Goal: Information Seeking & Learning: Learn about a topic

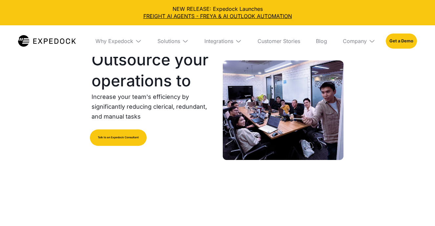
select select
click at [39, 45] on img at bounding box center [47, 40] width 58 height 11
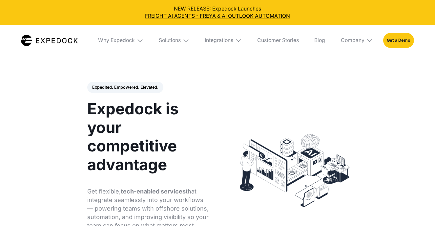
select select
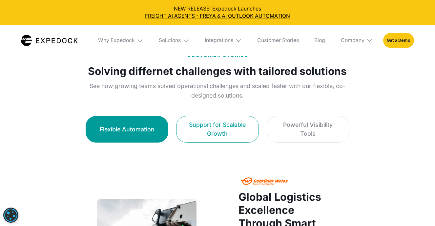
scroll to position [387, 0]
click at [206, 123] on div "Support for Scalable Growth" at bounding box center [218, 129] width 67 height 18
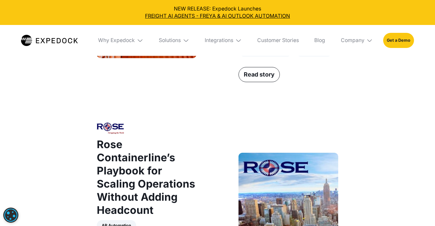
scroll to position [627, 0]
click at [273, 81] on link "Read story" at bounding box center [259, 74] width 41 height 15
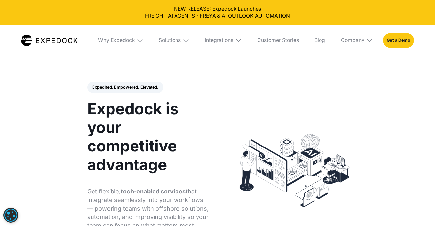
scroll to position [0, 0]
click at [138, 40] on img at bounding box center [140, 40] width 7 height 7
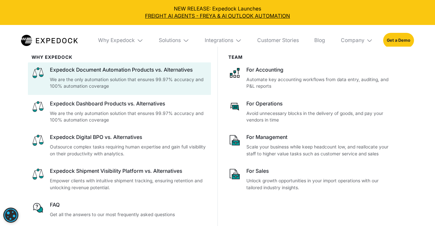
click at [101, 80] on p "We are the only automation solution that ensures 99.97% accuracy and 100% autom…" at bounding box center [129, 82] width 158 height 13
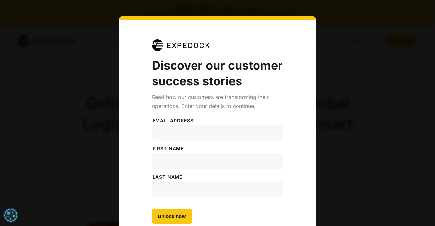
select select
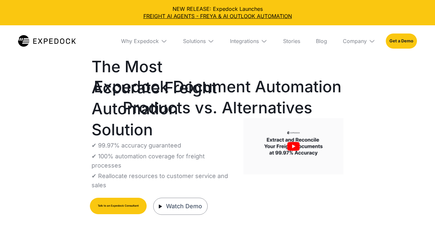
select select
click at [54, 41] on img at bounding box center [47, 40] width 58 height 11
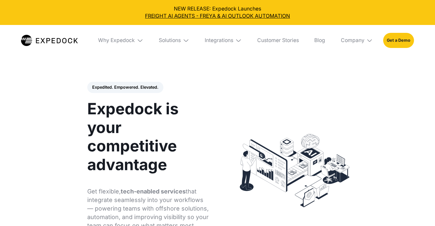
select select
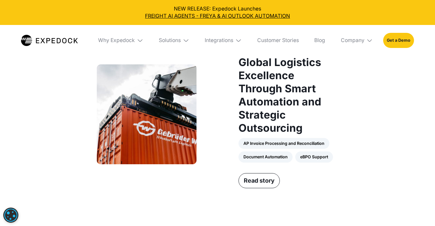
scroll to position [521, 0]
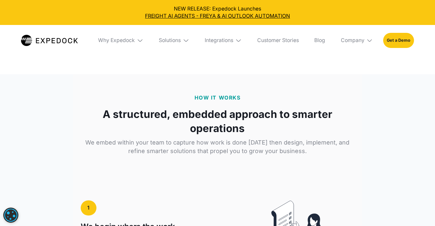
click at [94, 111] on strong "A structured, embedded approach to smarter operations" at bounding box center [218, 121] width 274 height 29
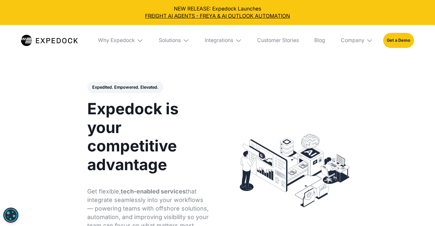
scroll to position [0, 0]
click at [184, 38] on img at bounding box center [186, 40] width 7 height 7
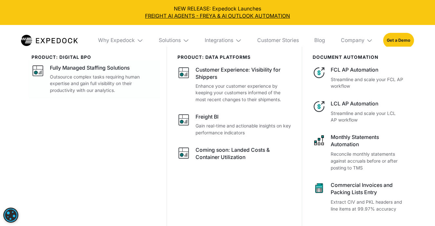
click at [59, 88] on p "Outsource complex tasks requiring human expertise and gain full visibility on t…" at bounding box center [103, 84] width 107 height 20
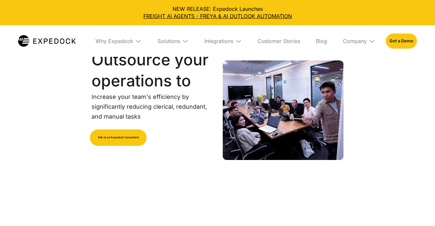
select select
click at [66, 51] on link at bounding box center [47, 41] width 58 height 32
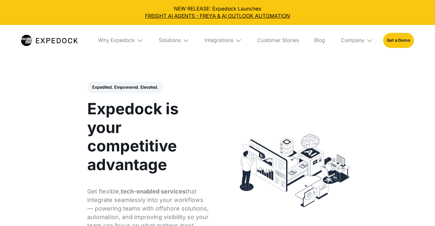
select select
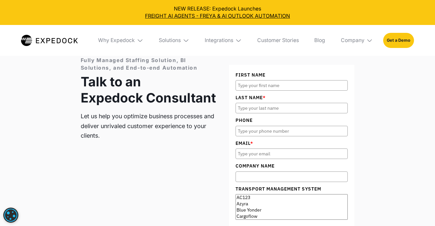
scroll to position [2179, 0]
click at [134, 46] on div "Why Expedock" at bounding box center [120, 40] width 55 height 31
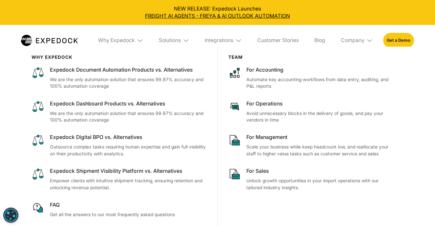
click at [185, 42] on img at bounding box center [186, 40] width 7 height 7
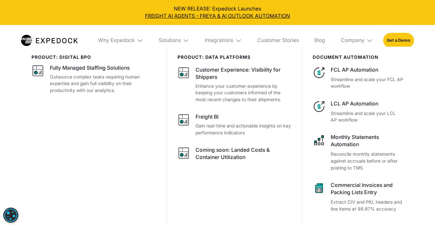
scroll to position [2216, 0]
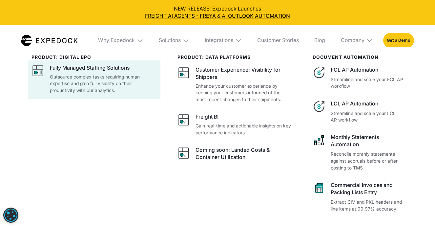
click at [79, 79] on p "Outsource complex tasks requiring human expertise and gain full visibility on t…" at bounding box center [103, 84] width 107 height 20
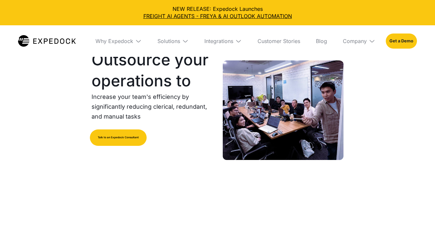
select select
click at [172, 42] on div "Solutions" at bounding box center [169, 41] width 23 height 7
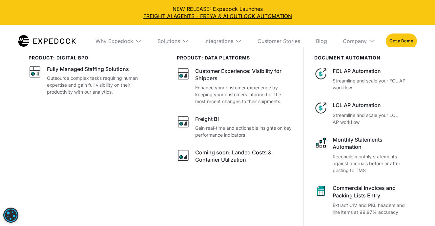
click at [46, 45] on img at bounding box center [47, 40] width 58 height 11
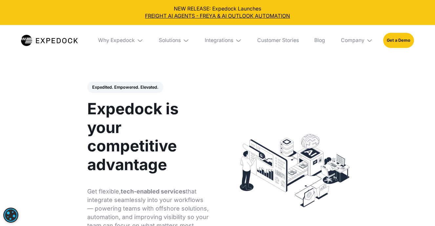
select select
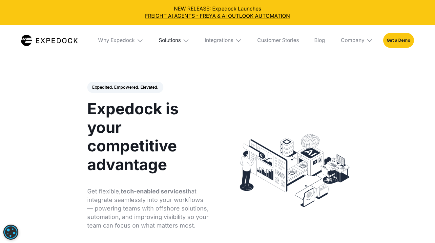
click at [175, 37] on div "Solutions" at bounding box center [170, 40] width 22 height 7
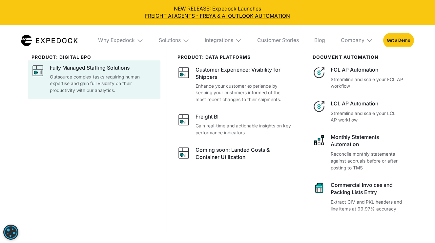
click at [103, 94] on div at bounding box center [94, 79] width 133 height 39
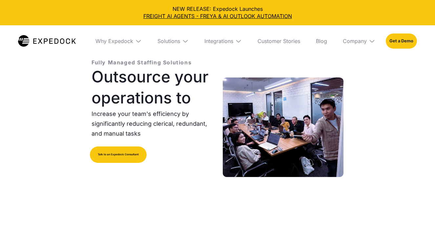
select select
click at [31, 44] on img at bounding box center [47, 40] width 58 height 11
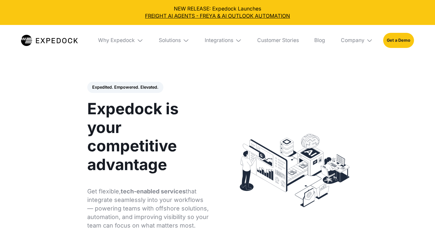
select select
click at [174, 36] on div "Solutions" at bounding box center [174, 40] width 41 height 31
click at [175, 41] on div "Solutions" at bounding box center [170, 40] width 22 height 7
click at [124, 18] on link "FREIGHT AI AGENTS - FREYA & AI OUTLOOK AUTOMATION" at bounding box center [217, 15] width 425 height 7
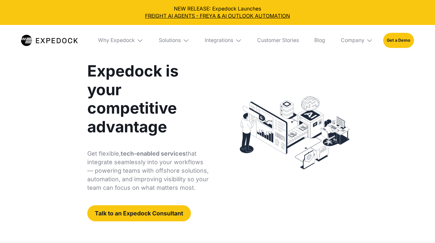
scroll to position [41, 0]
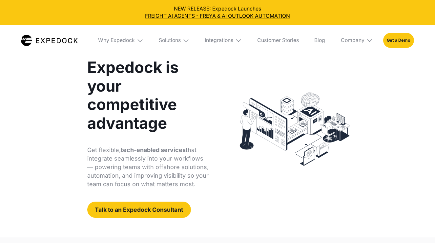
click at [209, 130] on h1 "Expedock is your competitive advantage" at bounding box center [148, 95] width 123 height 75
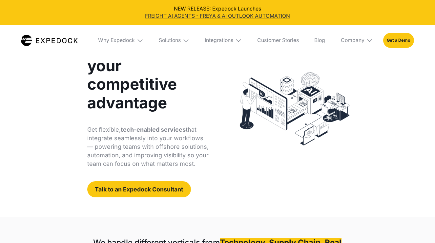
scroll to position [63, 0]
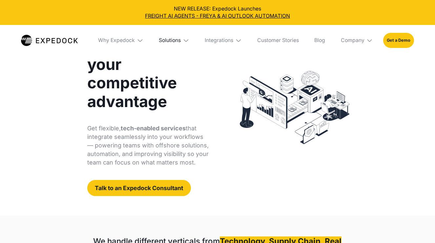
click at [166, 42] on div "Solutions" at bounding box center [170, 40] width 22 height 7
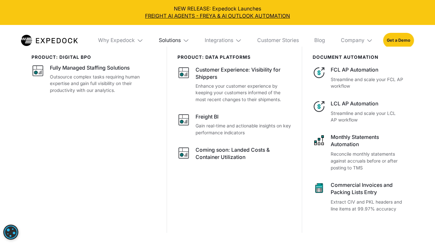
click at [166, 42] on div "Solutions" at bounding box center [170, 40] width 22 height 7
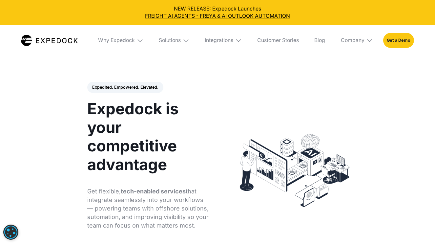
scroll to position [0, 0]
click at [203, 74] on div "Expedited. Empowered. Elevated. Automate Freight Document Extraction at 99.97% …" at bounding box center [218, 170] width 290 height 217
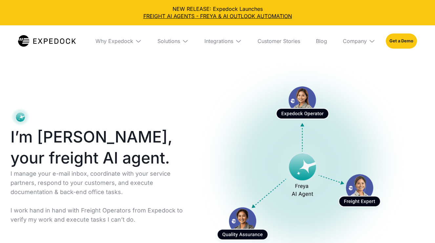
select select
